Goal: Task Accomplishment & Management: Manage account settings

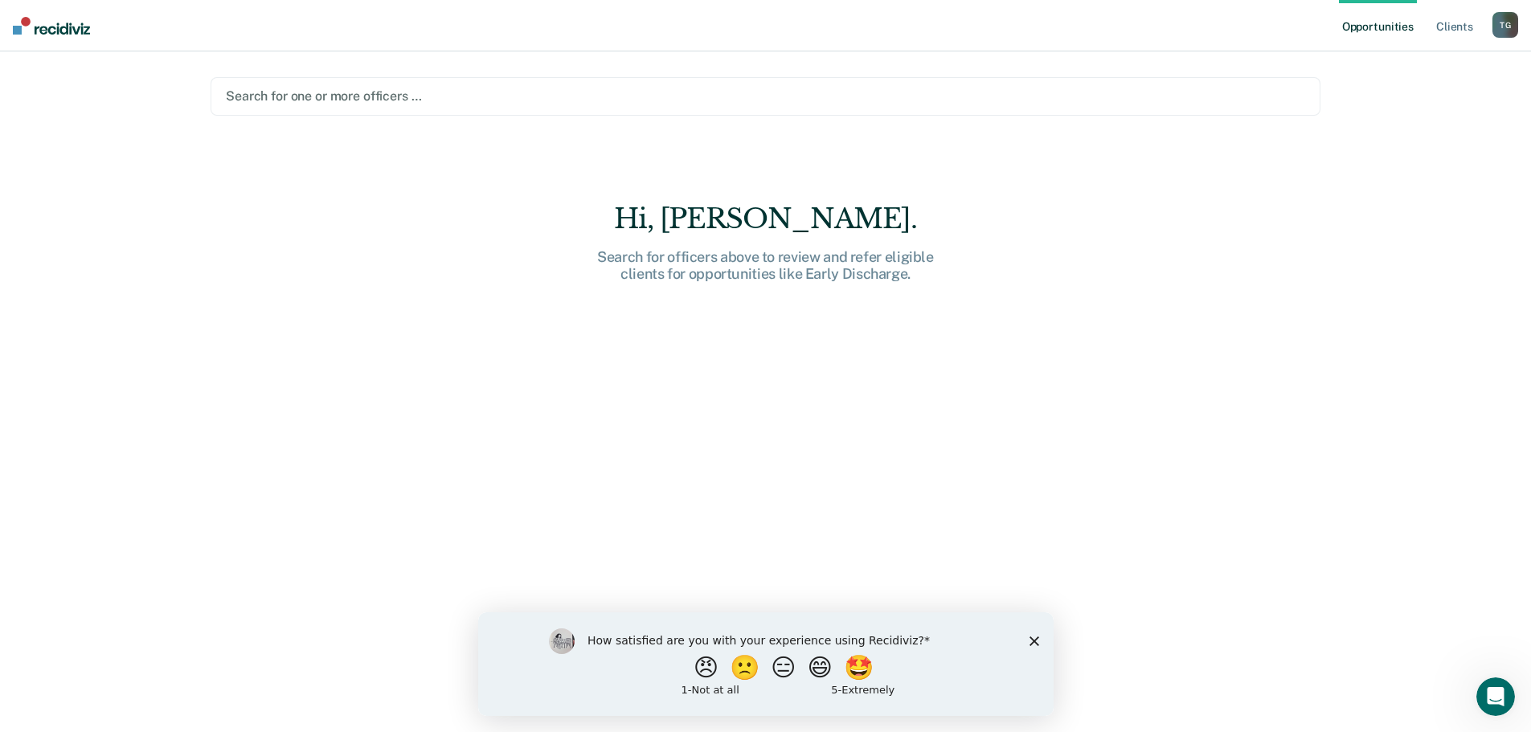
click at [1036, 639] on icon "Close survey" at bounding box center [1034, 641] width 10 height 10
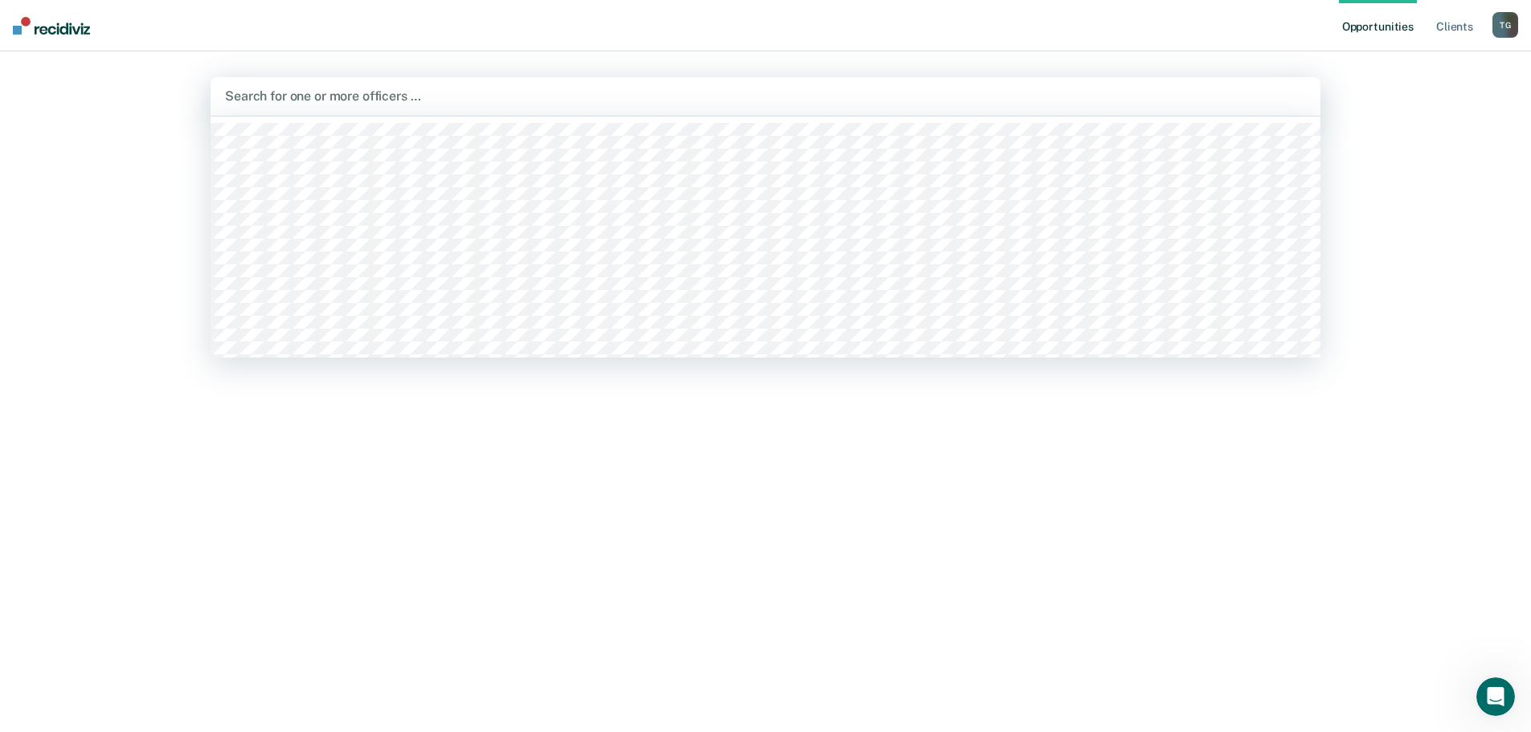
click at [576, 88] on div at bounding box center [765, 96] width 1081 height 18
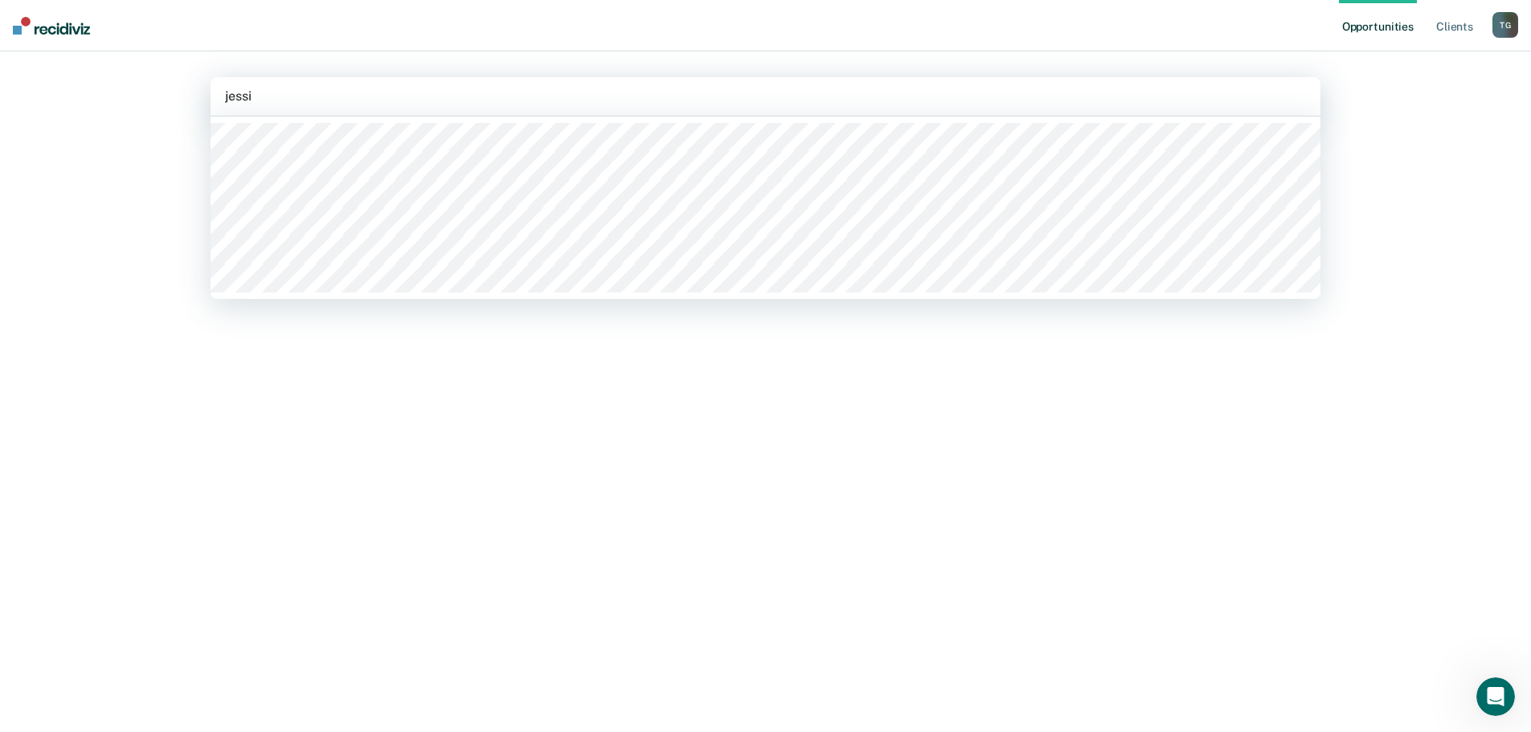
type input "[PERSON_NAME]"
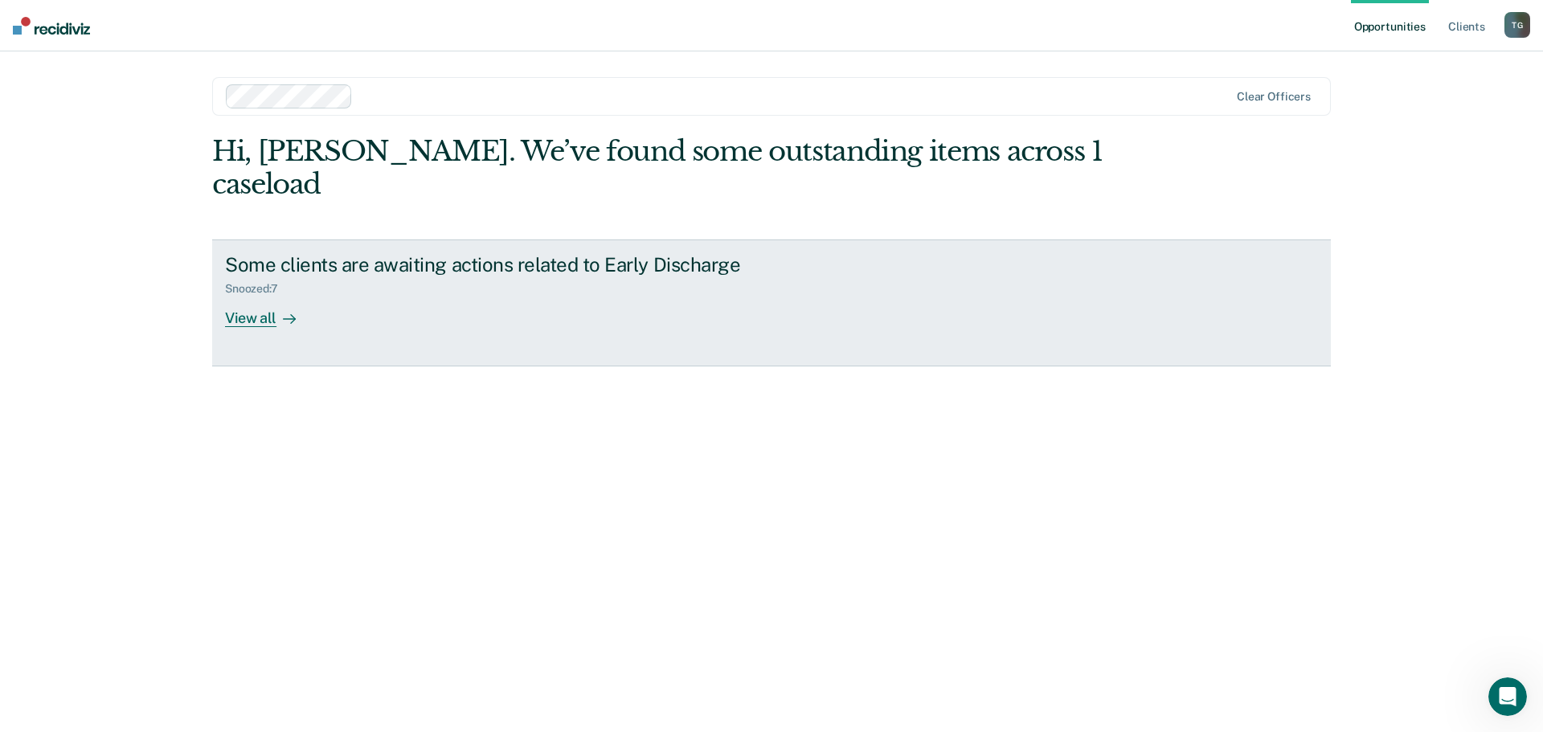
click at [256, 296] on div "View all" at bounding box center [270, 311] width 90 height 31
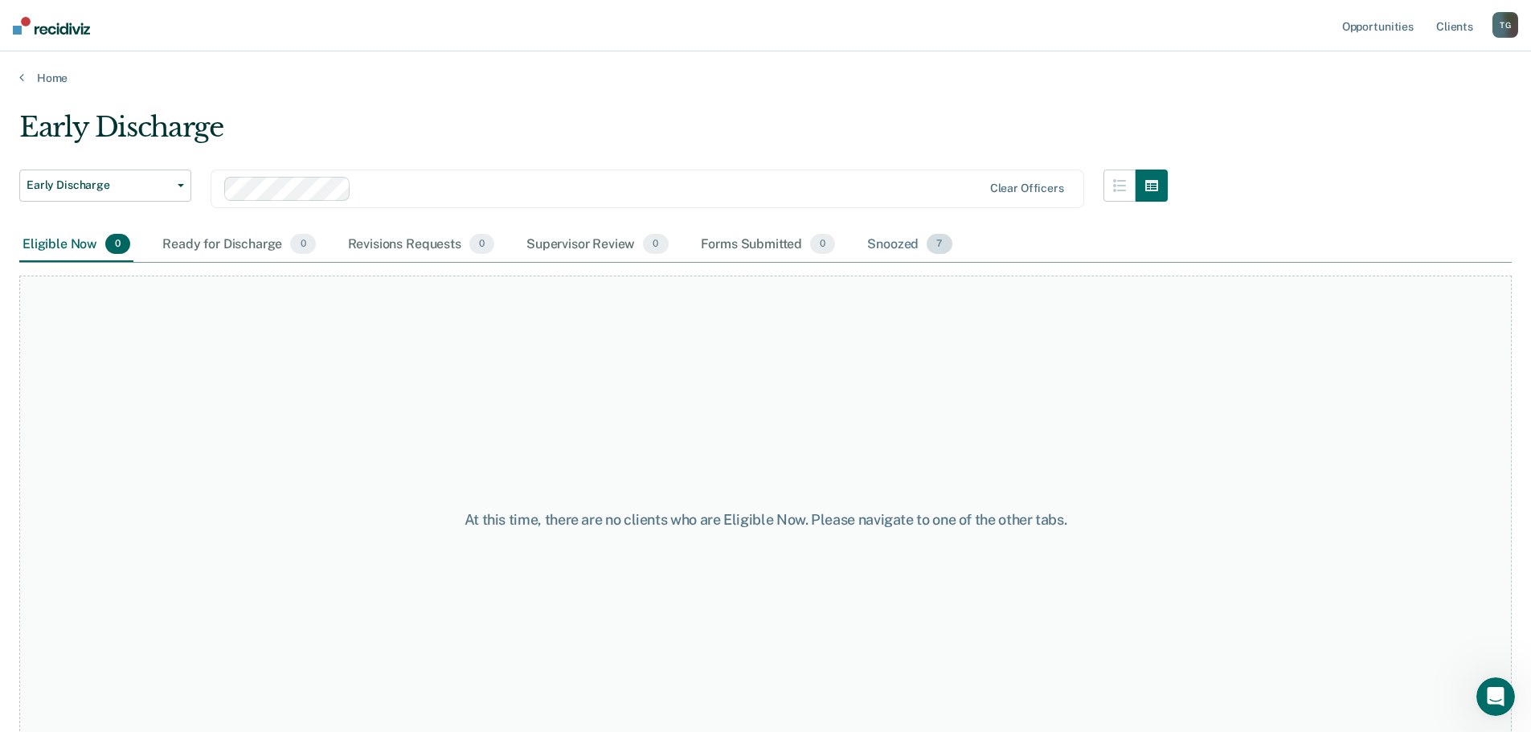
click at [887, 243] on div "Snoozed 7" at bounding box center [909, 244] width 91 height 35
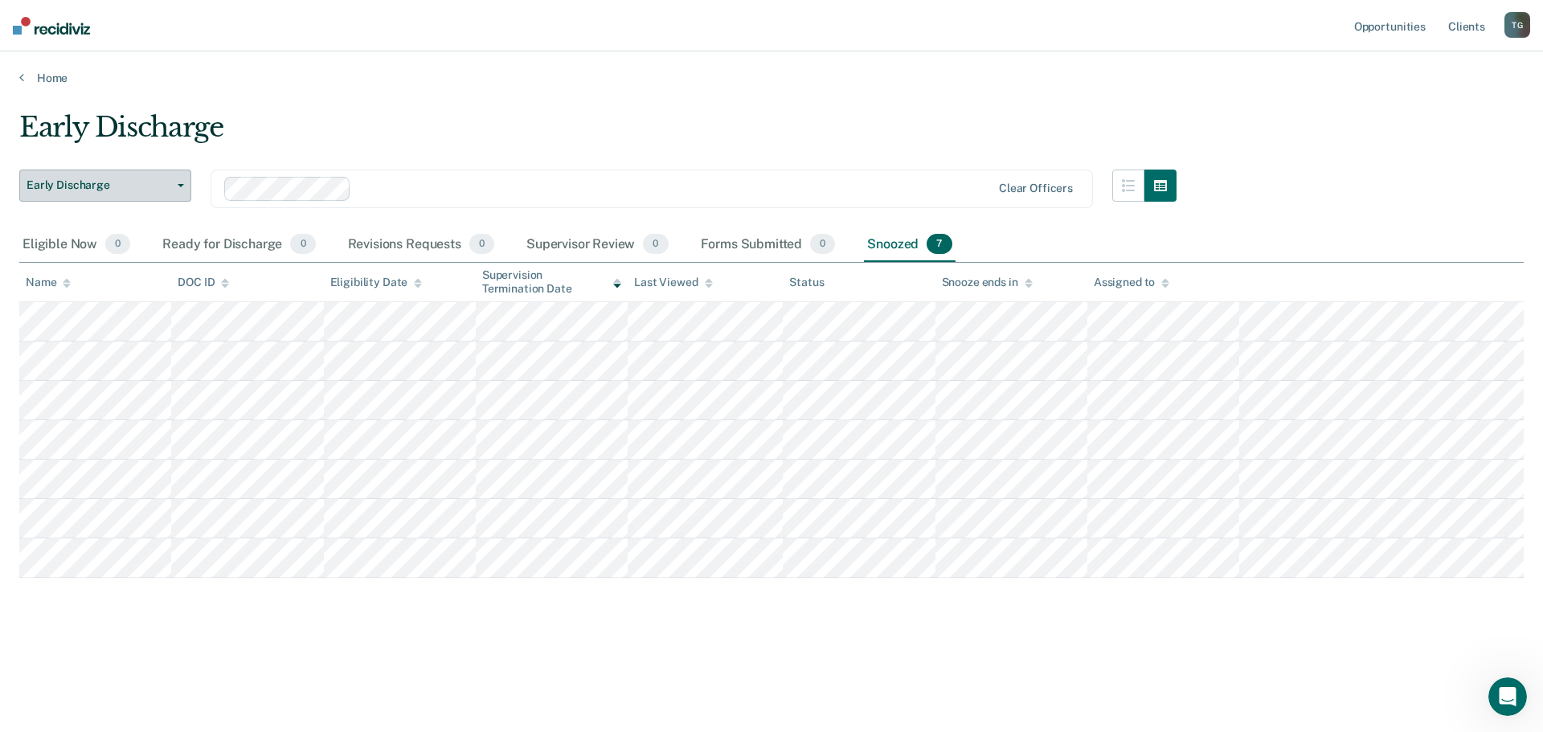
click at [141, 186] on span "Early Discharge" at bounding box center [99, 185] width 145 height 14
click at [383, 83] on link "Home" at bounding box center [771, 78] width 1504 height 14
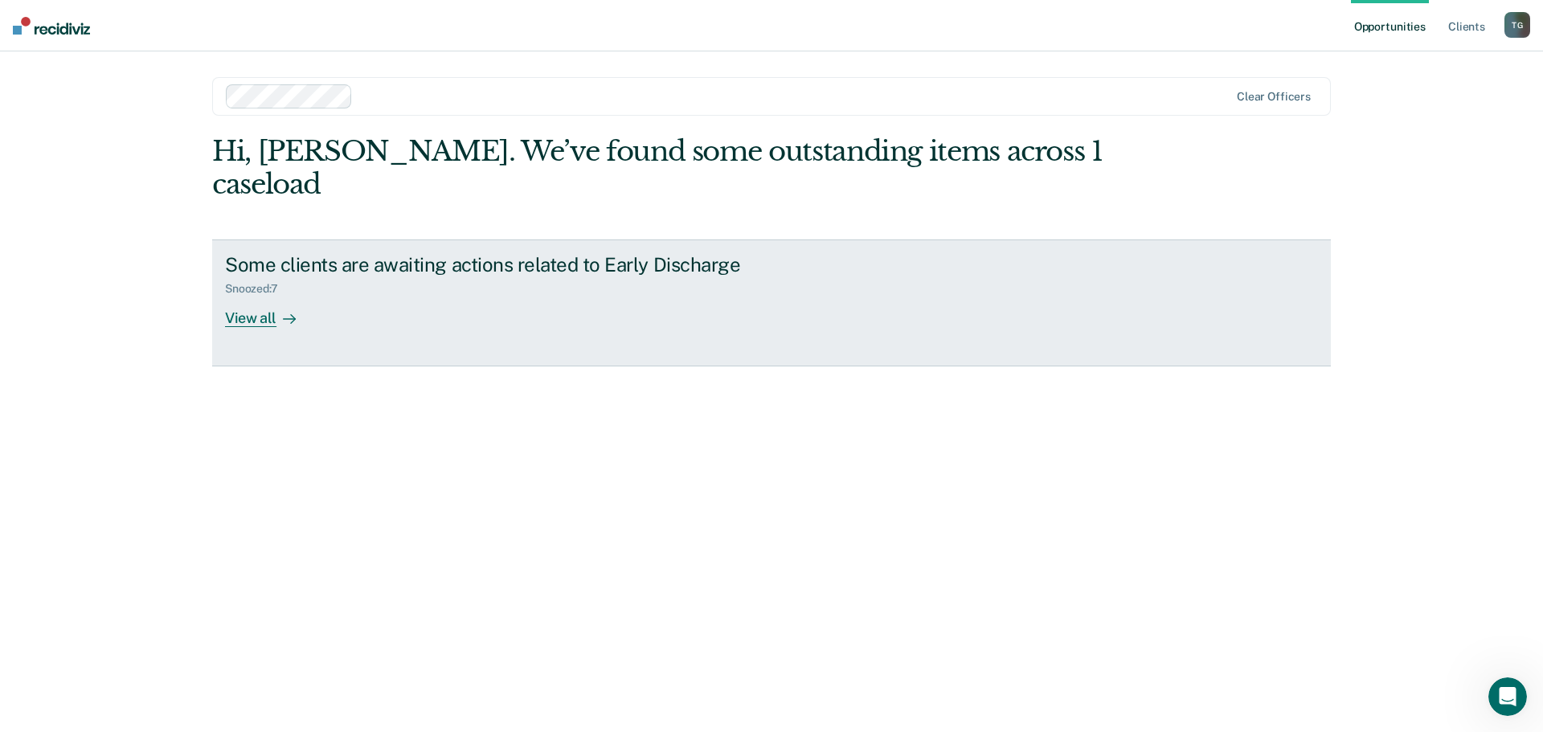
click at [258, 296] on div "View all" at bounding box center [270, 311] width 90 height 31
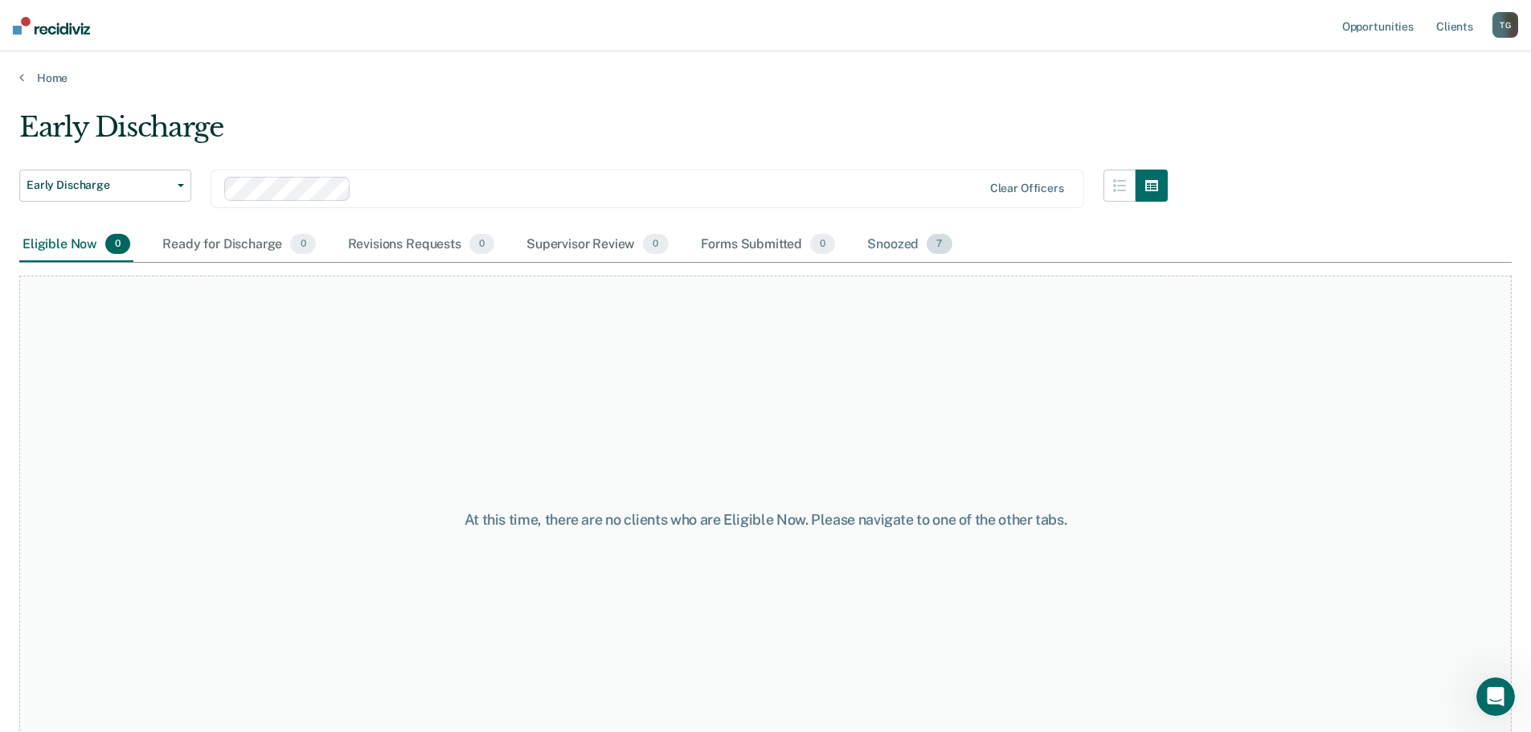
click at [906, 247] on div "Snoozed 7" at bounding box center [909, 244] width 91 height 35
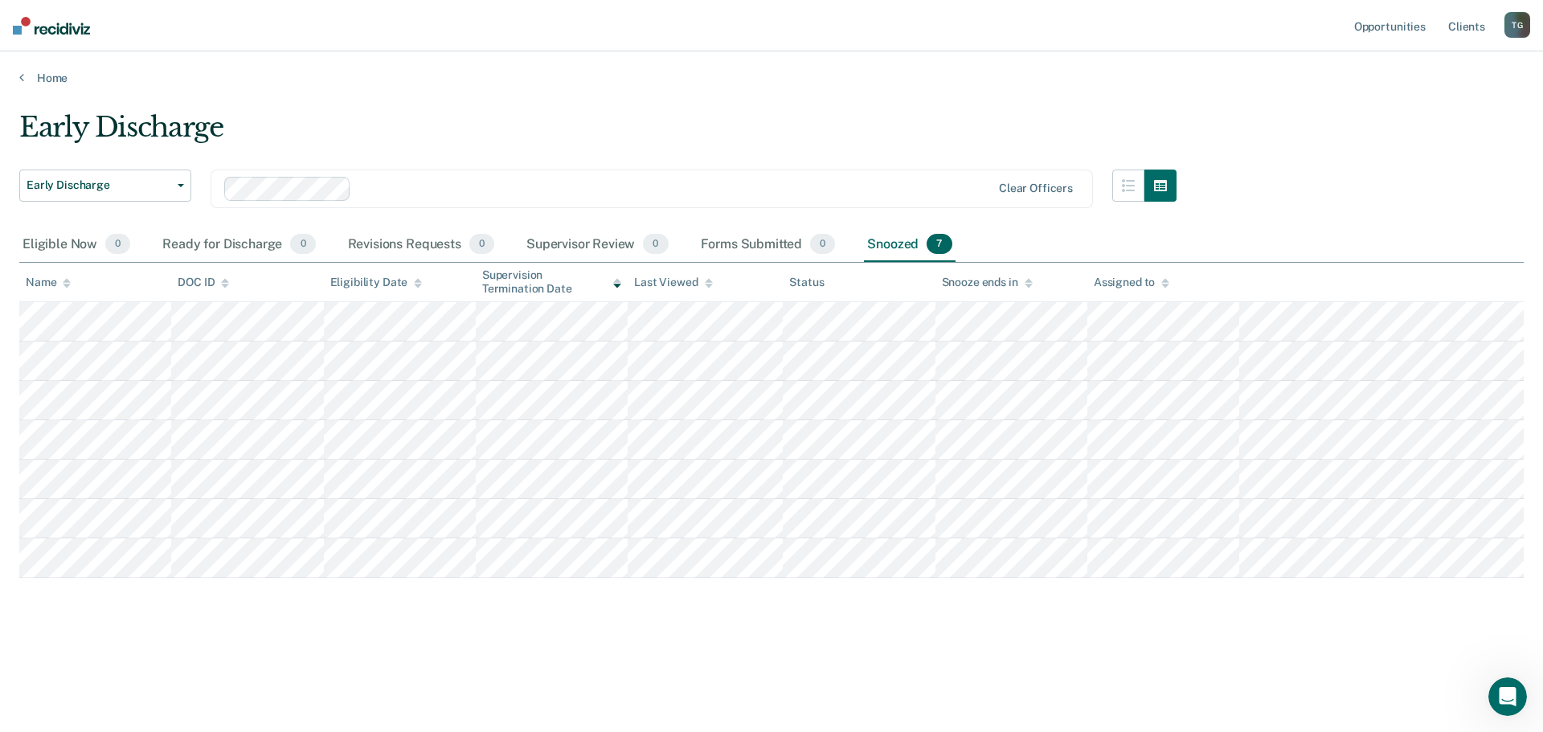
click at [1512, 19] on div "T G" at bounding box center [1517, 25] width 26 height 26
click at [1415, 104] on link "Log Out" at bounding box center [1452, 106] width 129 height 14
